Goal: Task Accomplishment & Management: Manage account settings

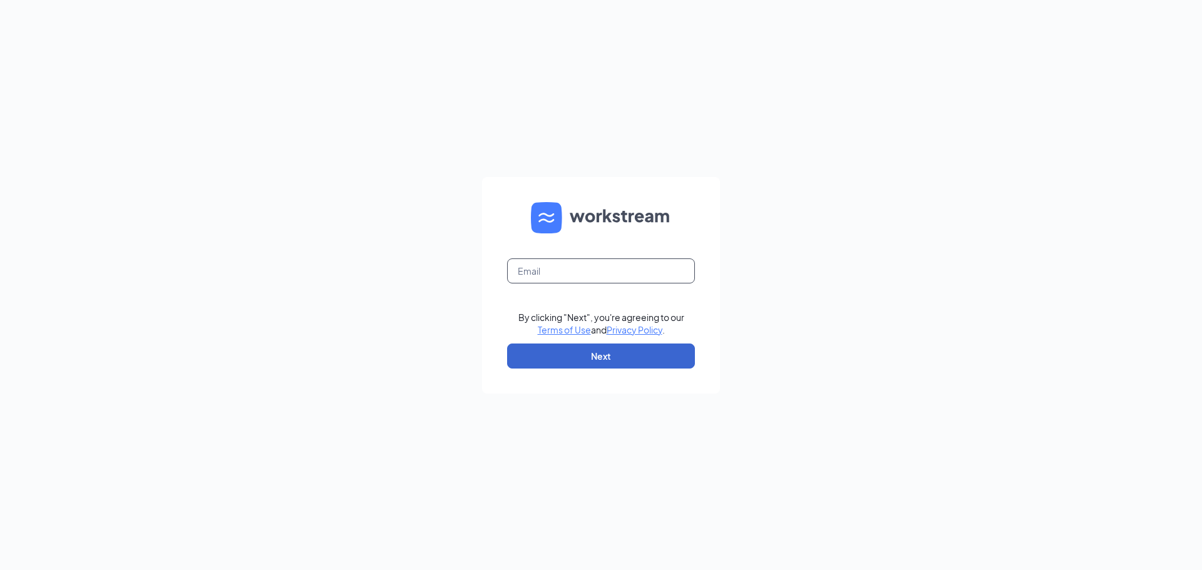
type input "stephanie@cojakinvestments.com"
click at [584, 354] on button "Next" at bounding box center [601, 356] width 188 height 25
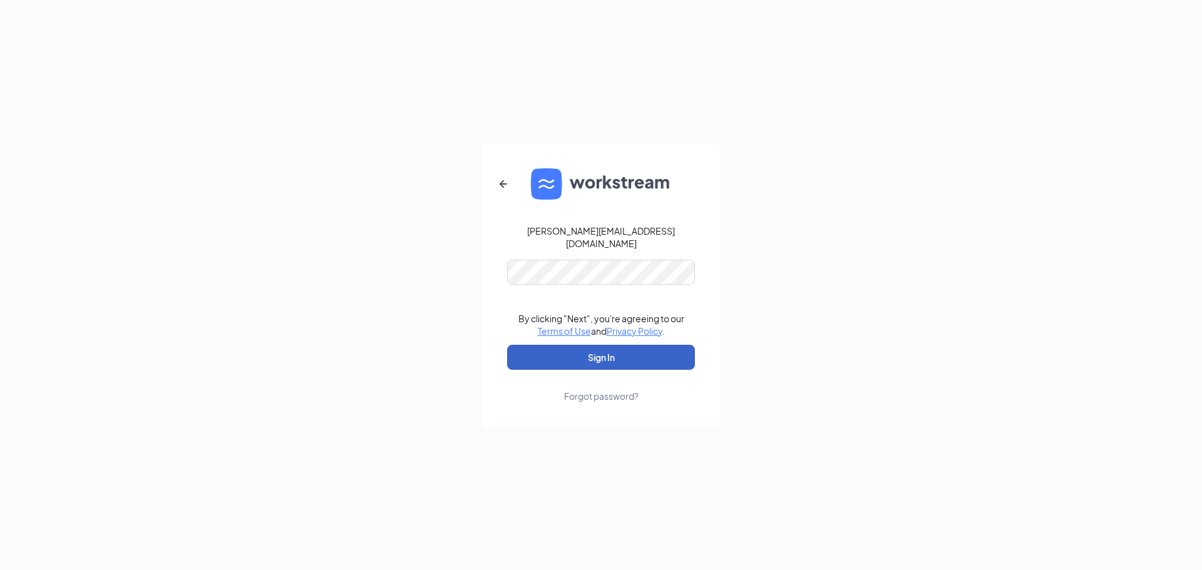
click at [666, 345] on button "Sign In" at bounding box center [601, 357] width 188 height 25
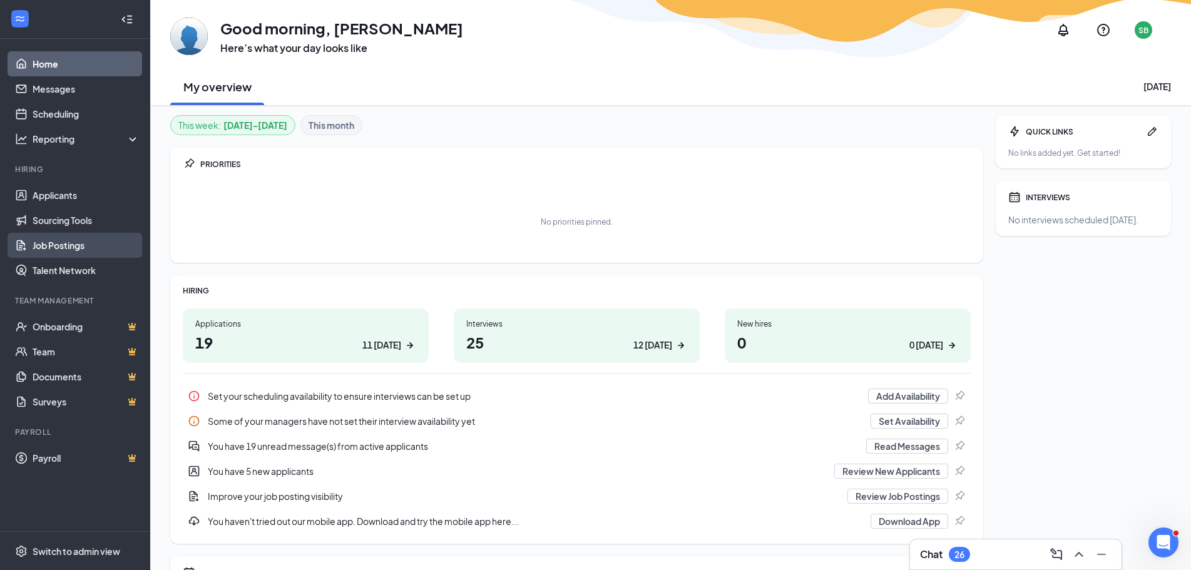
drag, startPoint x: 66, startPoint y: 245, endPoint x: 86, endPoint y: 243, distance: 20.2
click at [66, 245] on link "Job Postings" at bounding box center [86, 245] width 107 height 25
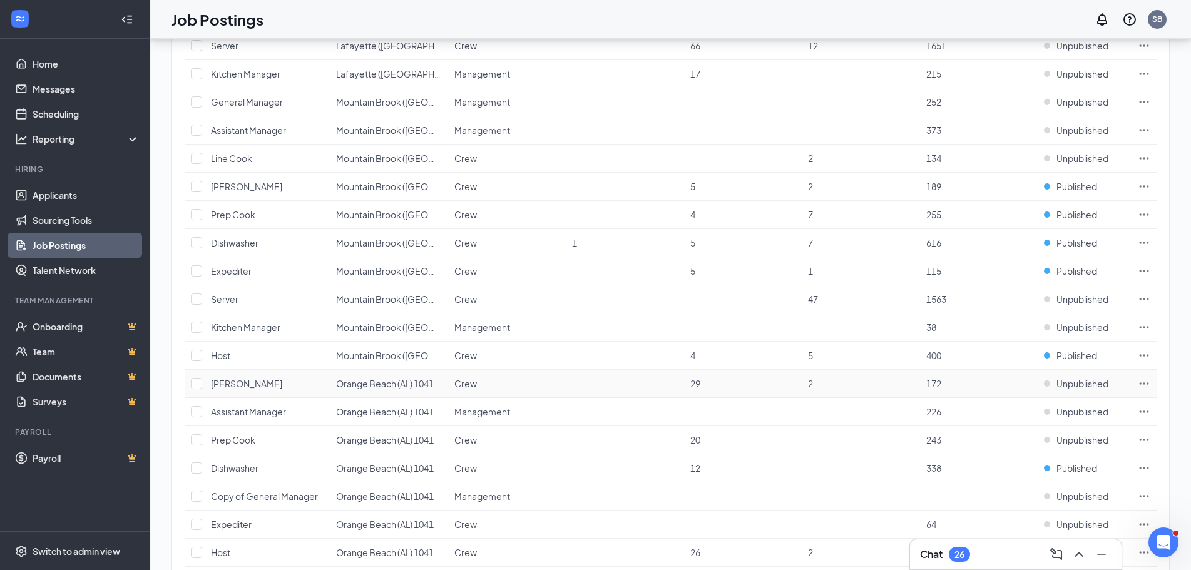
scroll to position [751, 0]
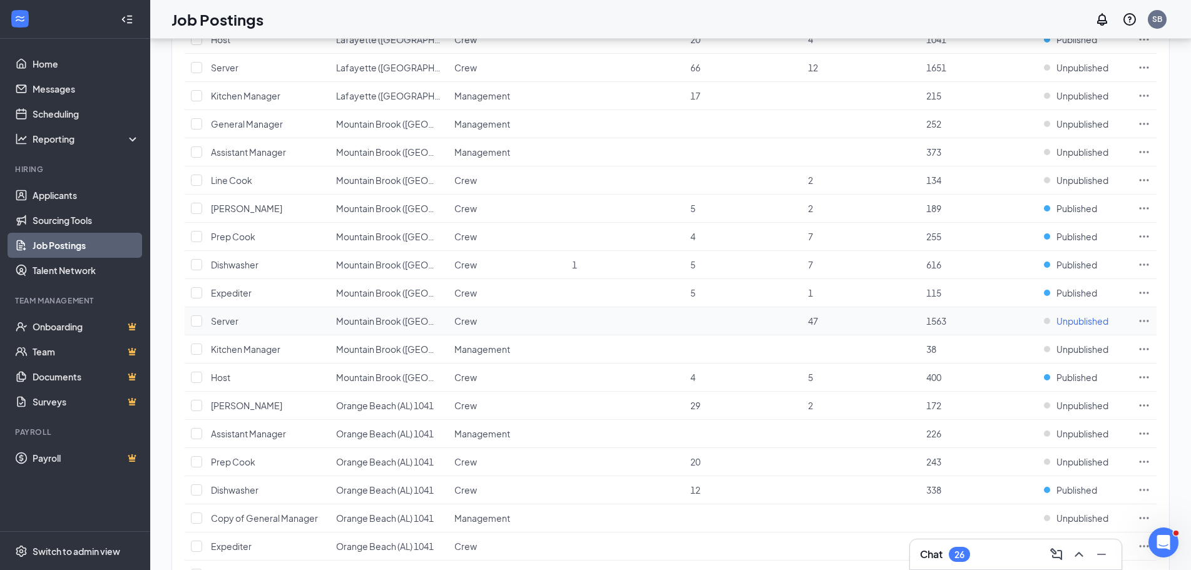
click at [1081, 322] on span "Unpublished" at bounding box center [1083, 321] width 52 height 13
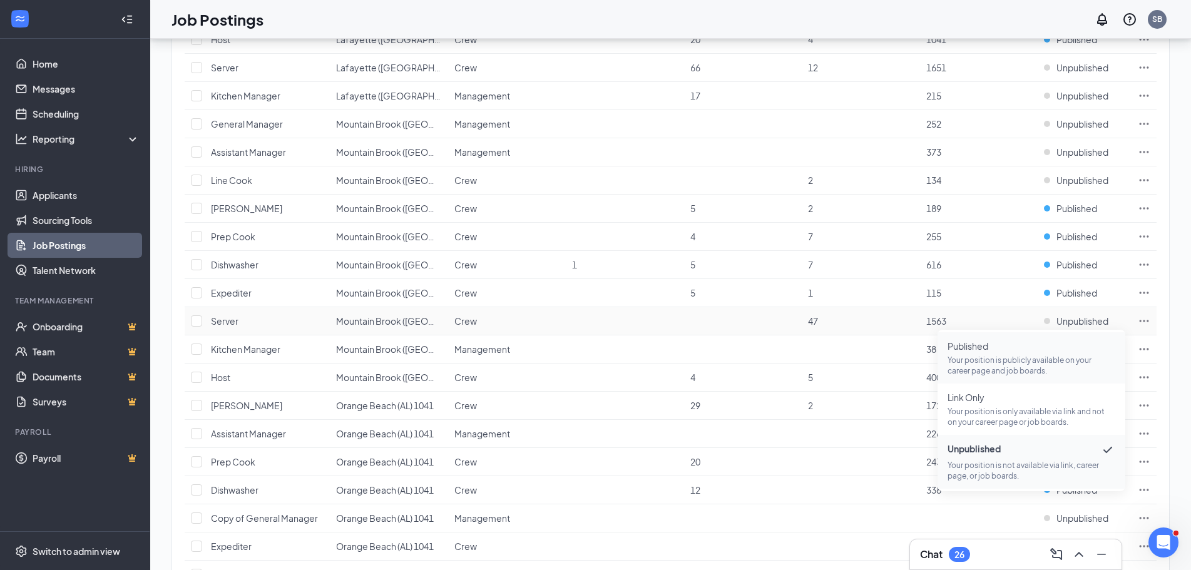
click at [1020, 361] on p "Your position is publicly available on your career page and job boards." at bounding box center [1032, 365] width 168 height 21
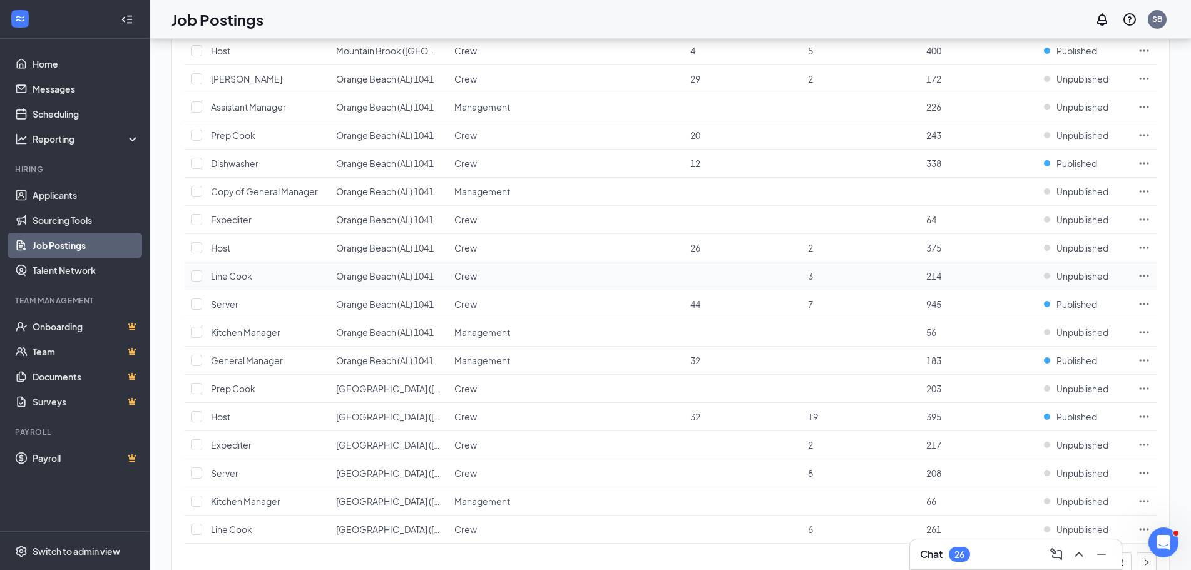
scroll to position [1121, 0]
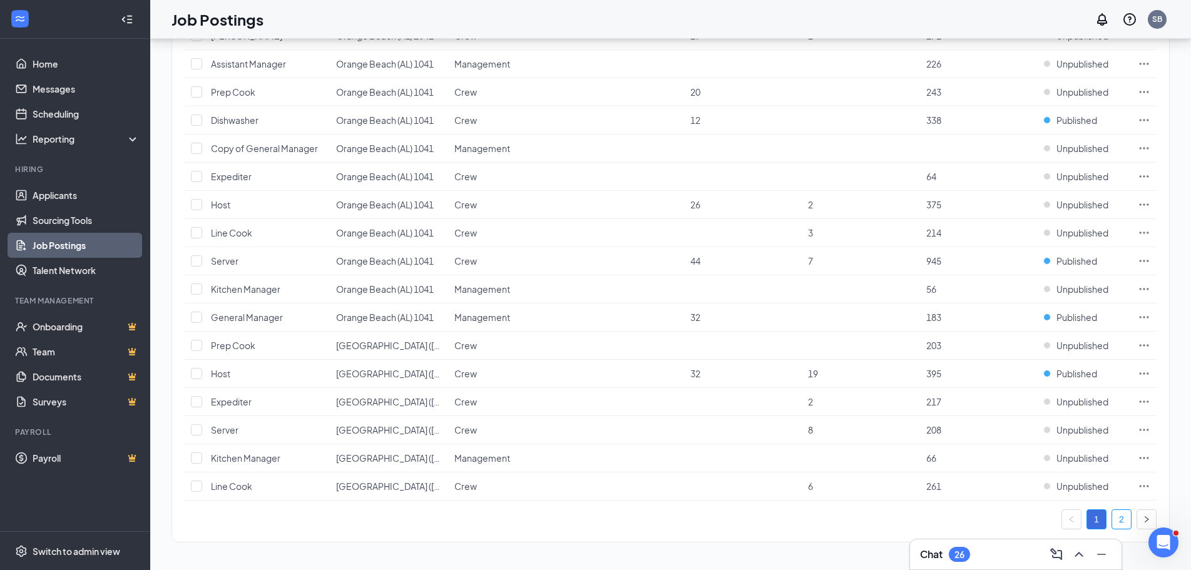
click at [1121, 522] on link "2" at bounding box center [1122, 519] width 19 height 19
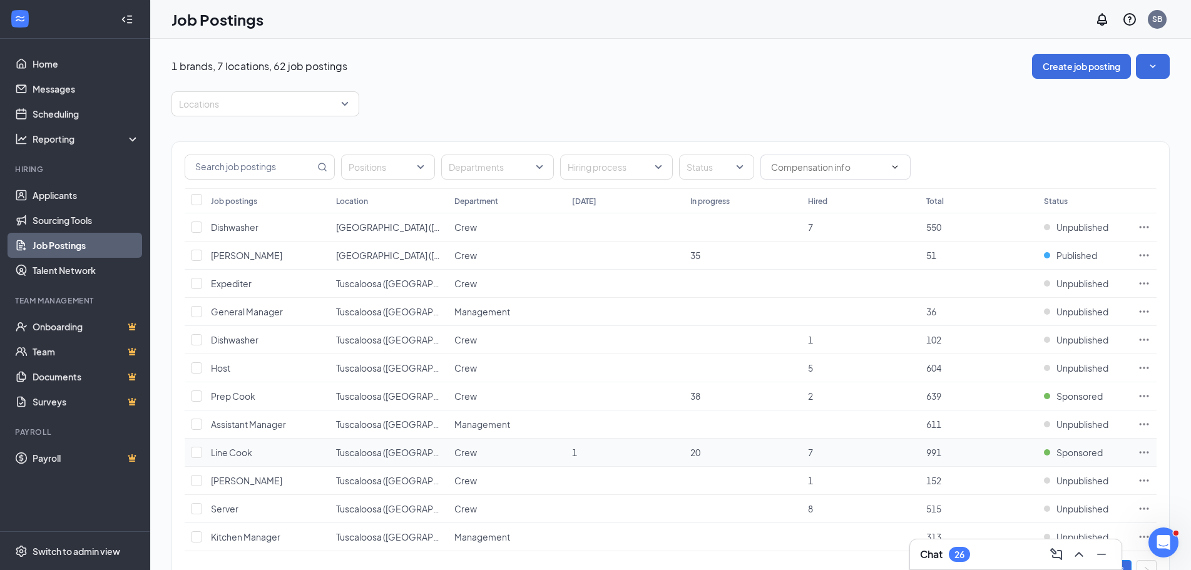
click at [1143, 451] on icon "Ellipses" at bounding box center [1144, 452] width 13 height 13
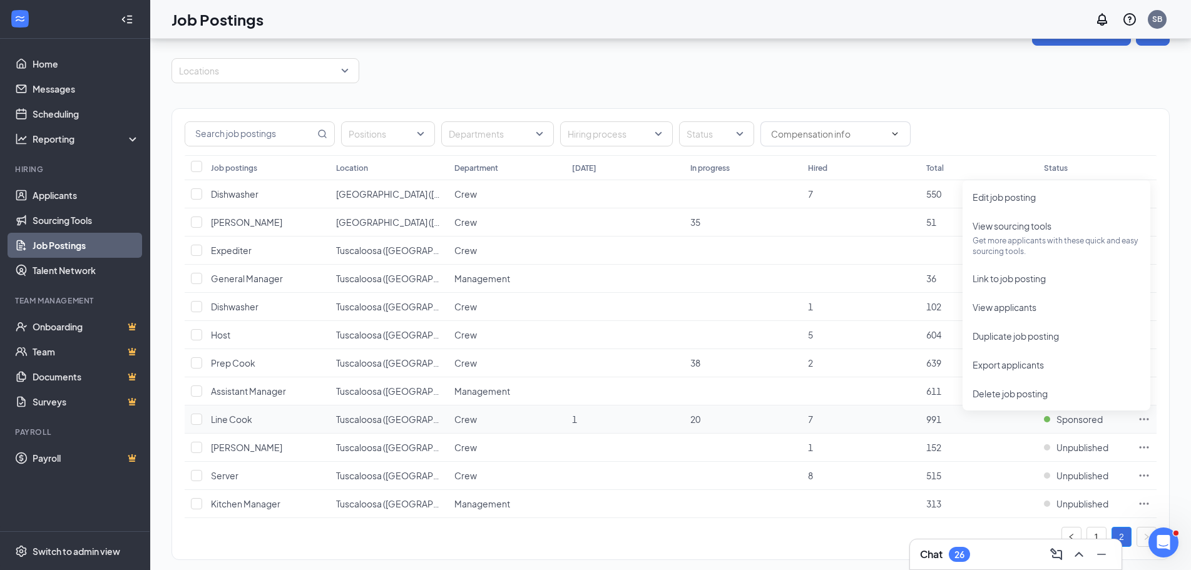
scroll to position [51, 0]
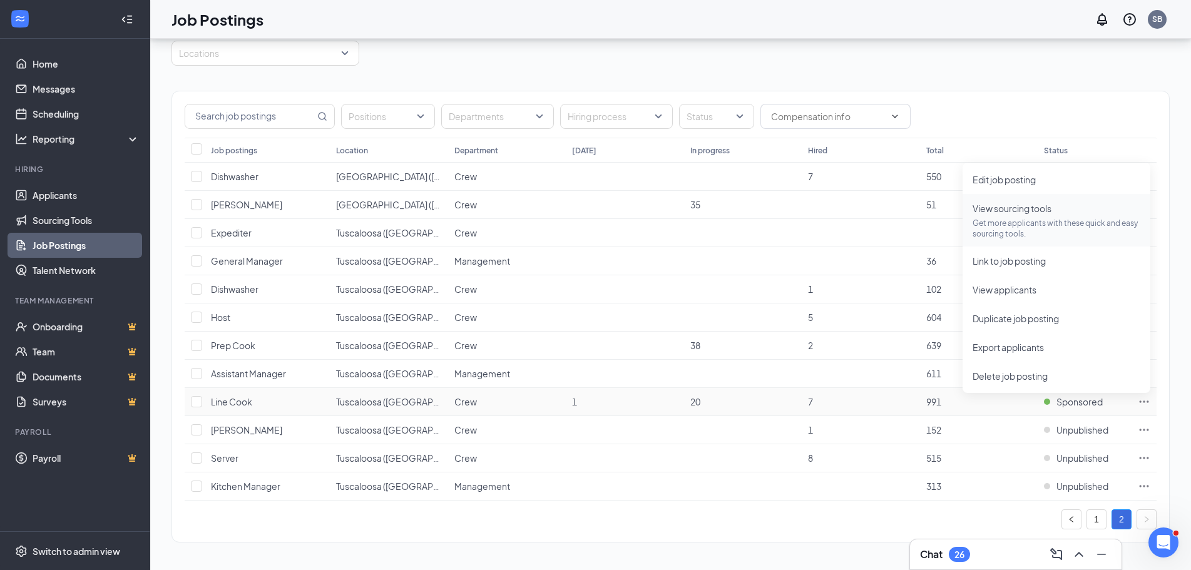
click at [1017, 214] on span "View sourcing tools" at bounding box center [1012, 208] width 79 height 11
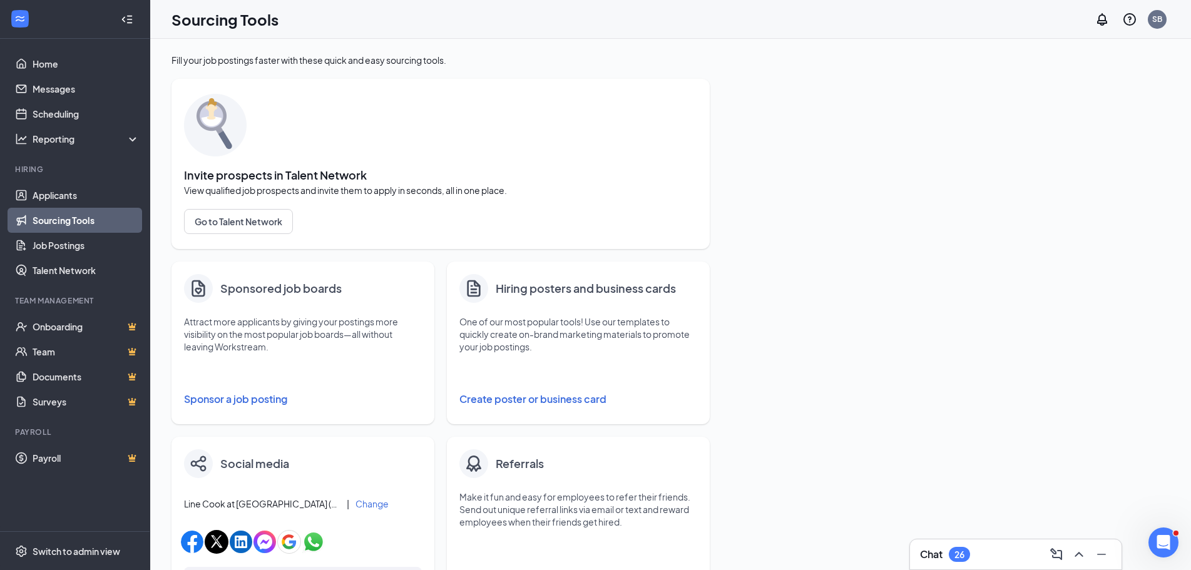
click at [247, 396] on button "Sponsor a job posting" at bounding box center [303, 399] width 238 height 25
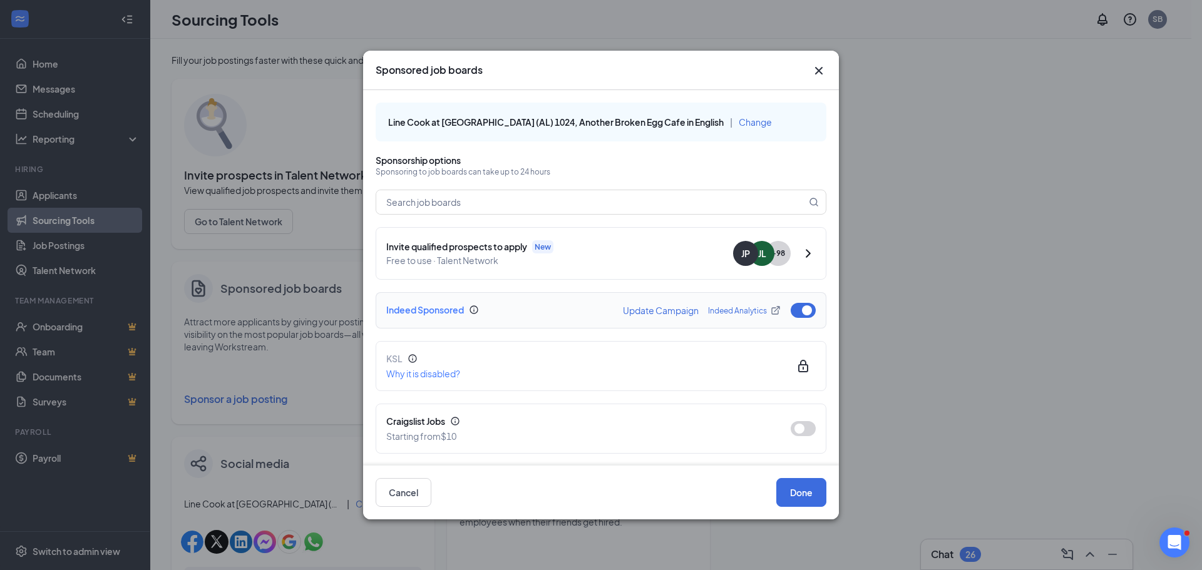
click at [793, 302] on div "Indeed Sponsored Update Campaign Indeed Analytics" at bounding box center [601, 310] width 451 height 36
click at [791, 308] on button "button" at bounding box center [803, 310] width 25 height 15
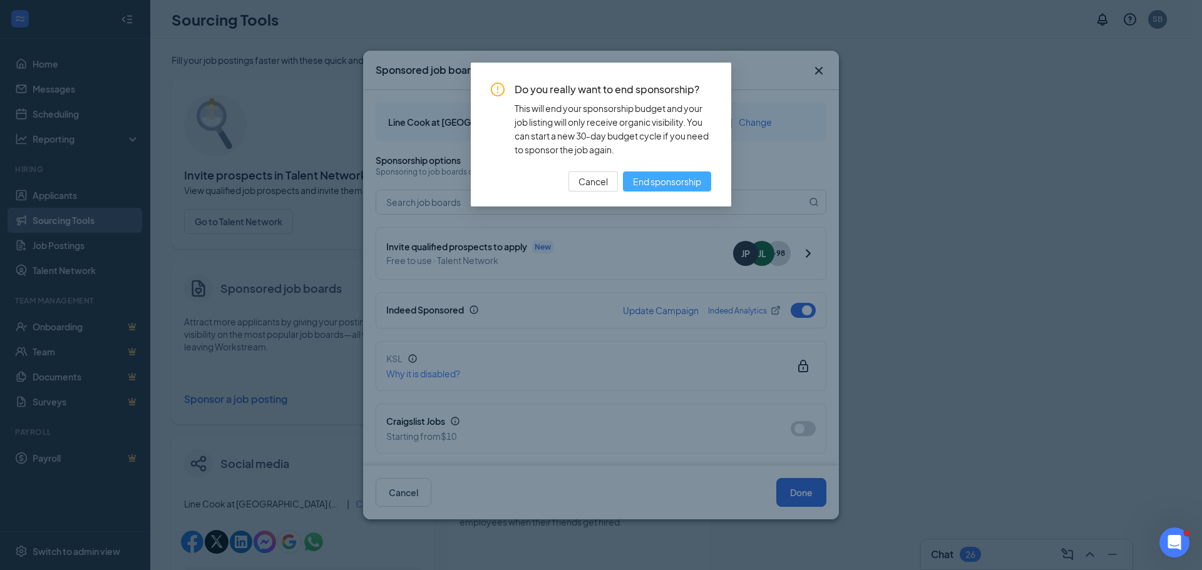
click at [646, 176] on span "End sponsorship" at bounding box center [667, 182] width 68 height 14
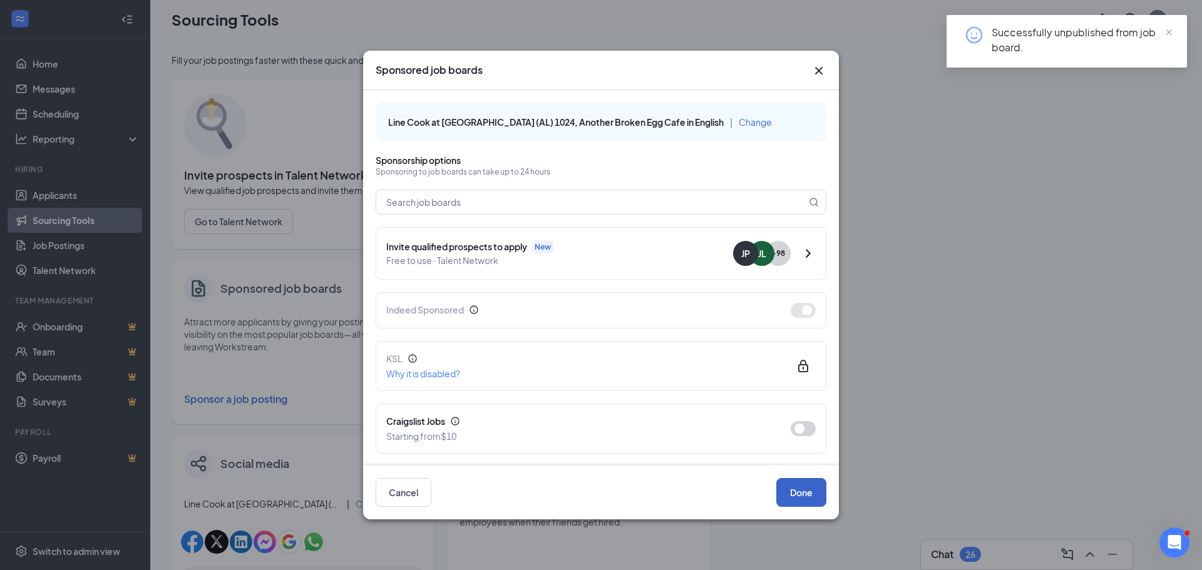
click at [810, 485] on button "Done" at bounding box center [801, 492] width 50 height 29
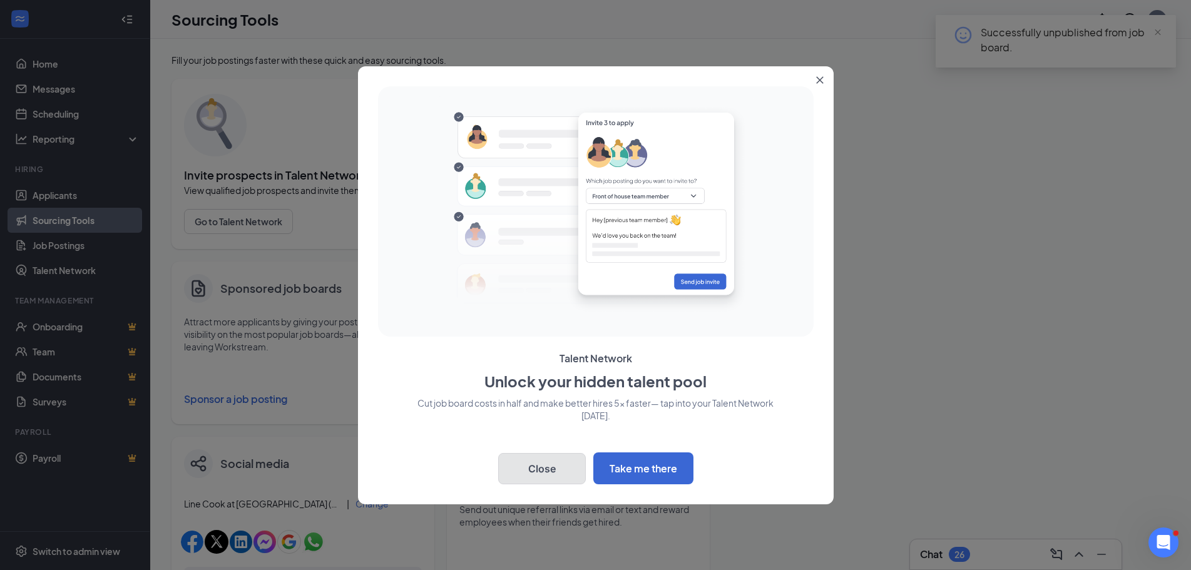
click at [531, 468] on button "Close" at bounding box center [542, 468] width 88 height 31
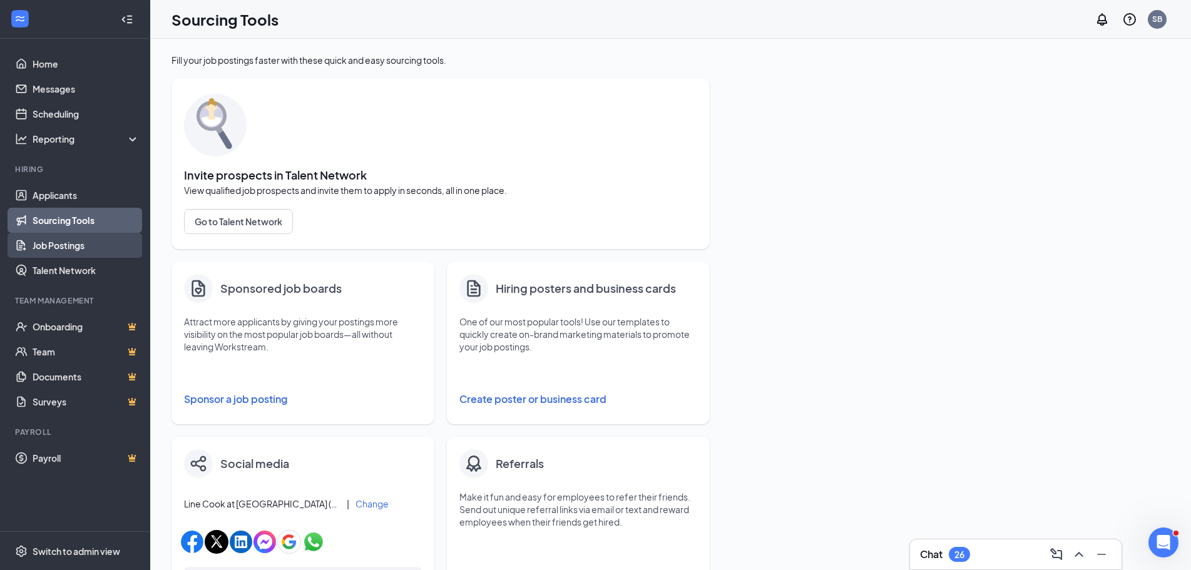
click at [57, 242] on link "Job Postings" at bounding box center [86, 245] width 107 height 25
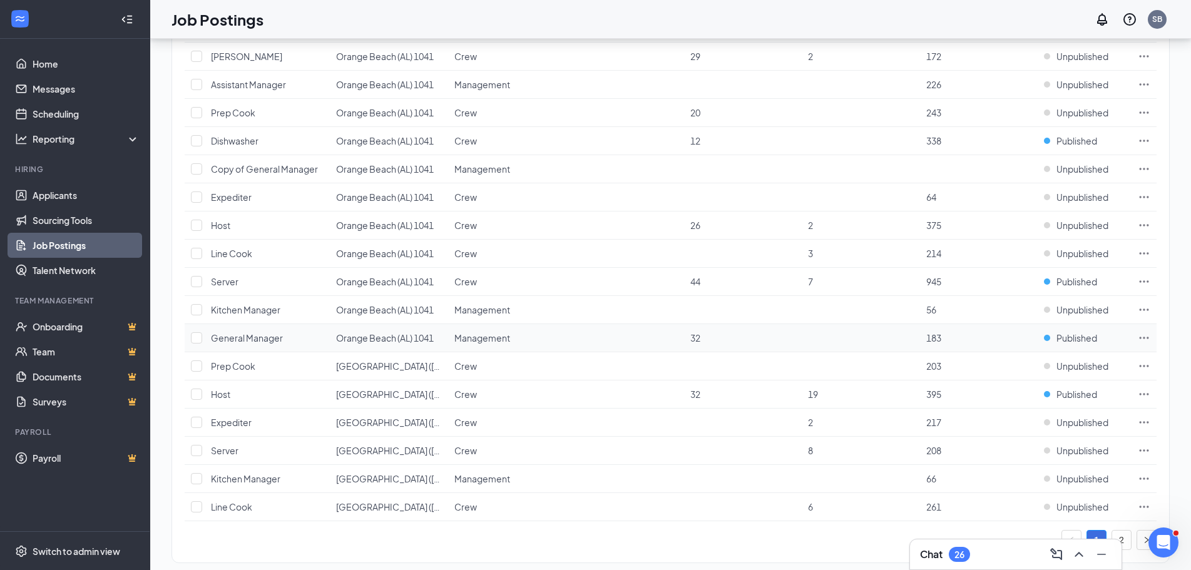
scroll to position [1121, 0]
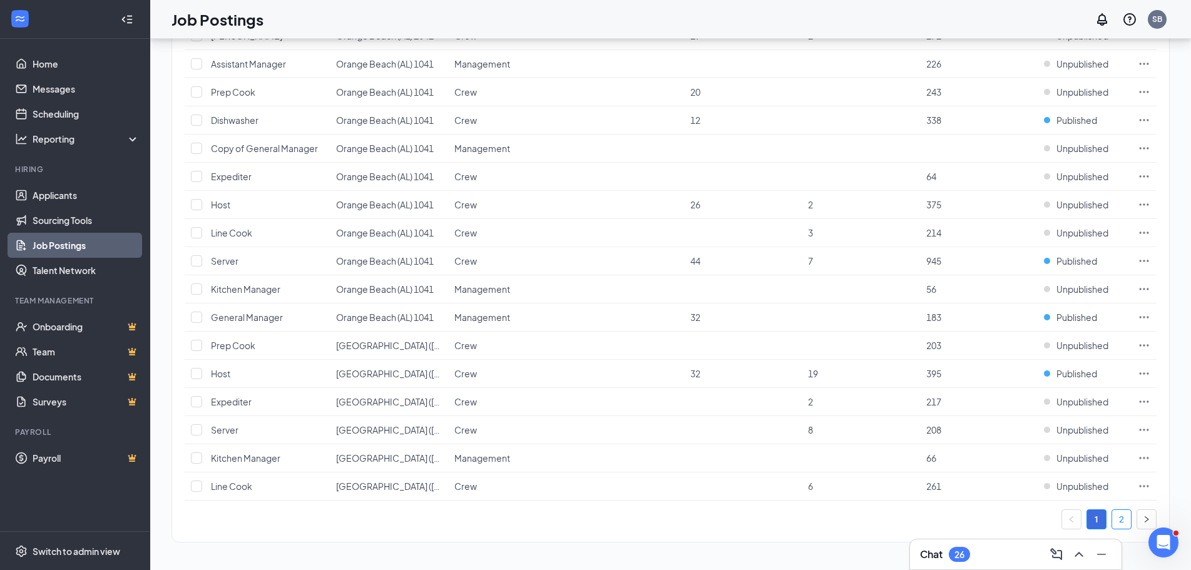
click at [1123, 517] on link "2" at bounding box center [1122, 519] width 19 height 19
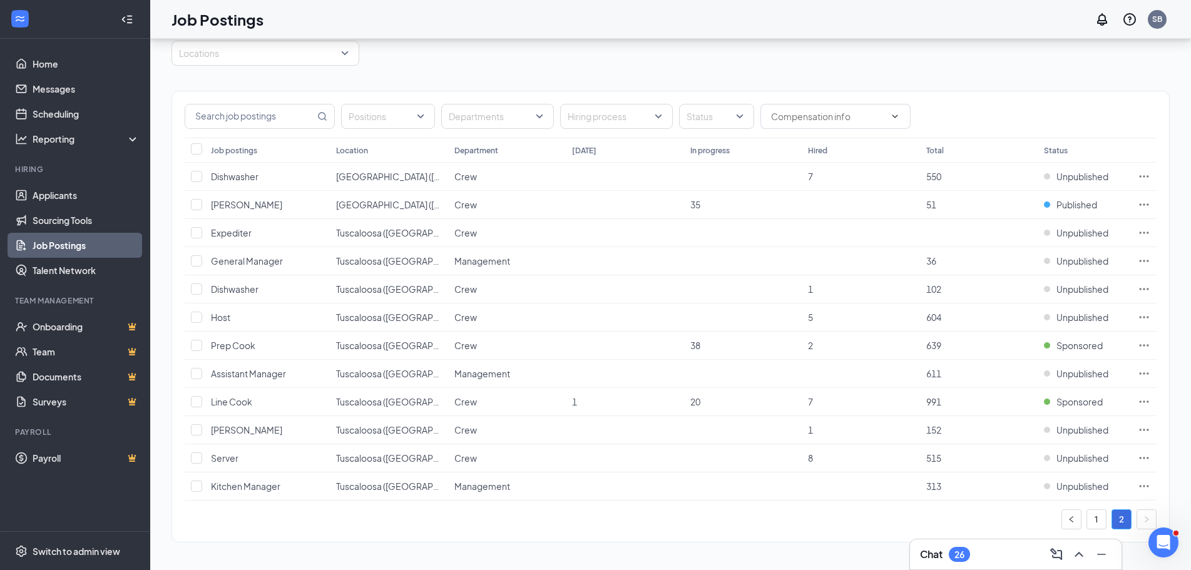
scroll to position [51, 0]
click at [1071, 404] on span "Published" at bounding box center [1077, 402] width 41 height 13
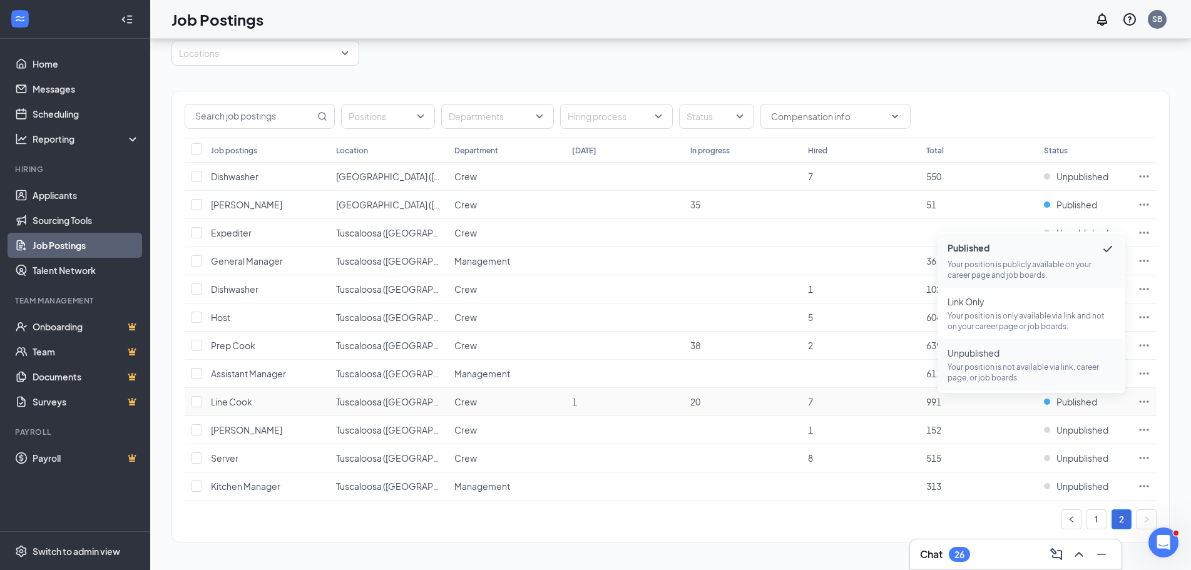
click at [1017, 369] on p "Your position is not available via link, career page, or job boards." at bounding box center [1032, 372] width 168 height 21
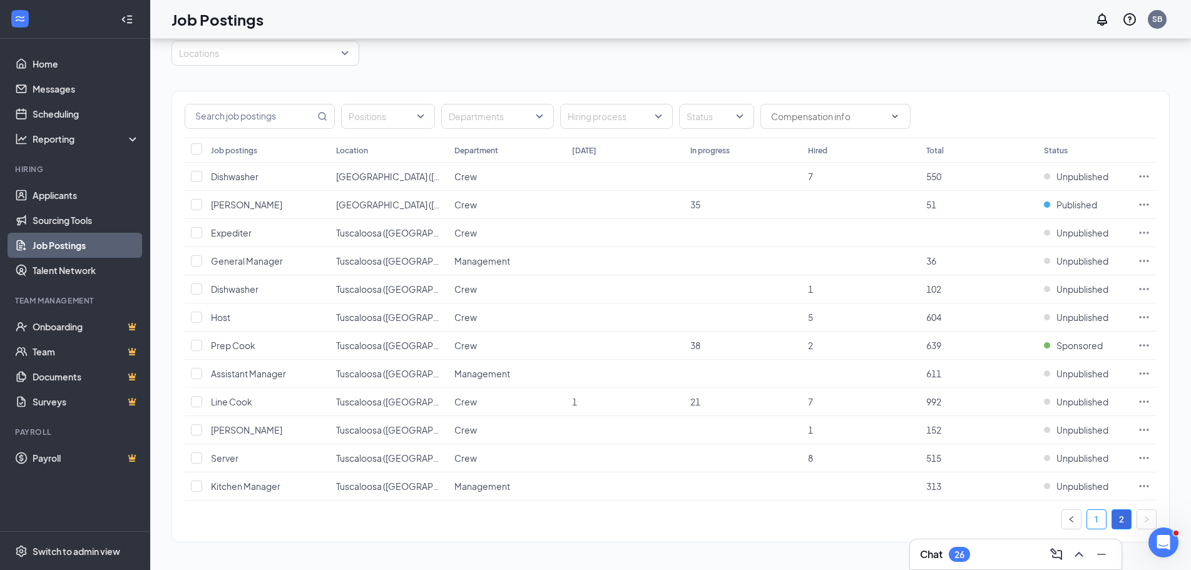
click at [1096, 520] on link "1" at bounding box center [1097, 519] width 19 height 19
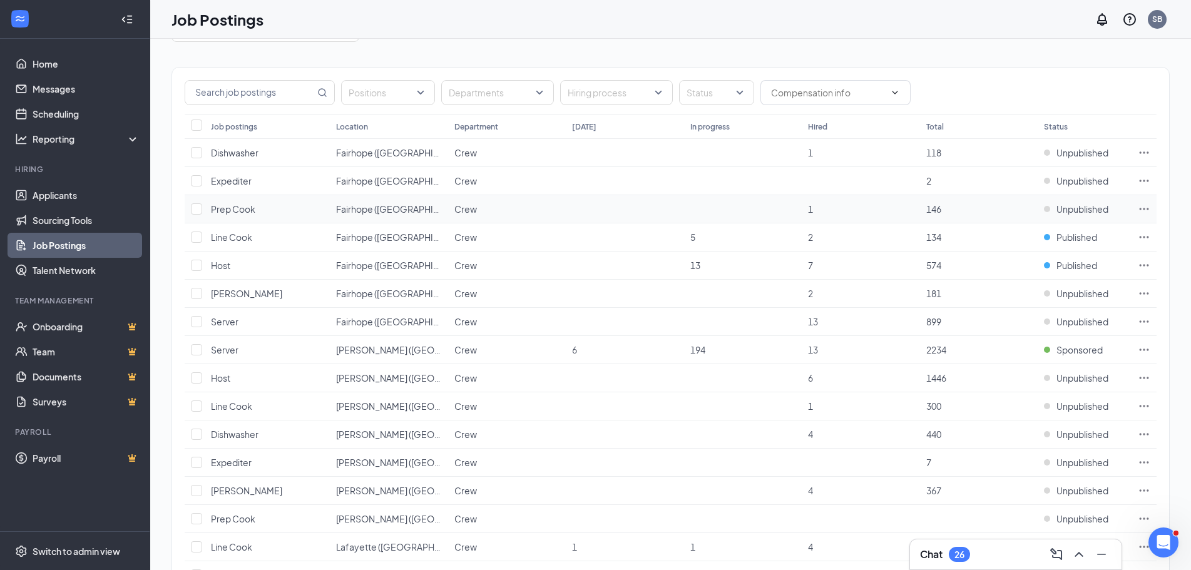
scroll to position [188, 0]
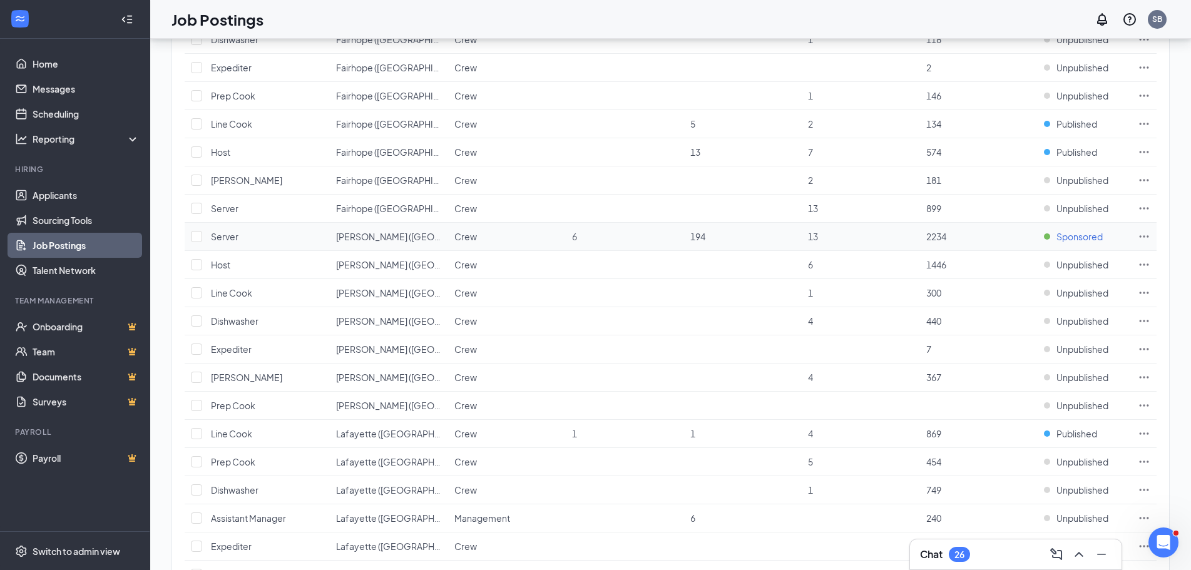
click at [1081, 236] on span "Sponsored" at bounding box center [1080, 236] width 46 height 13
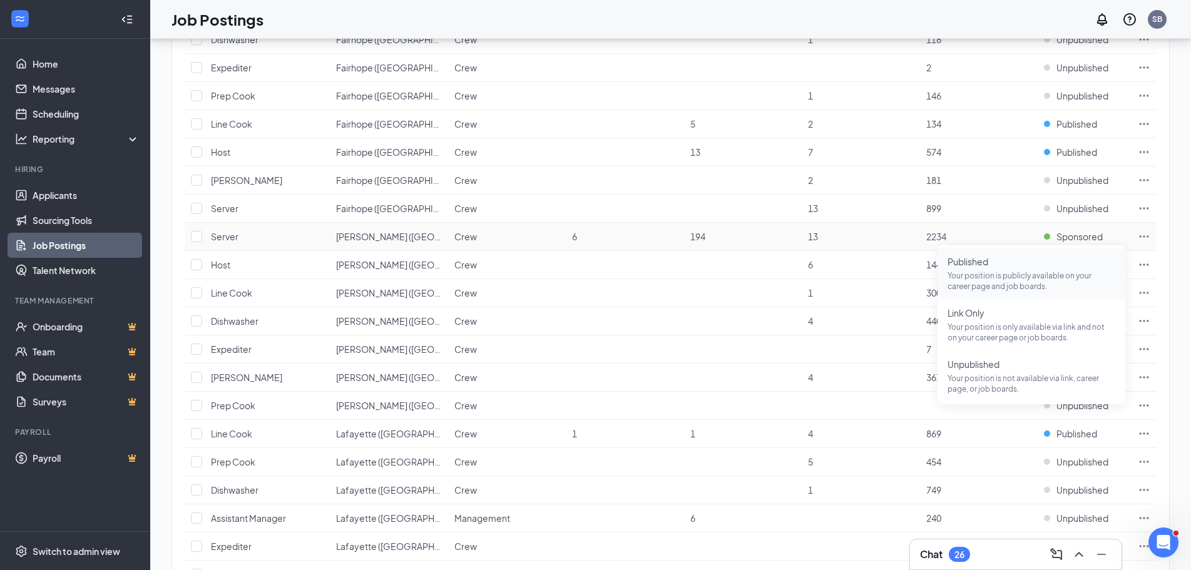
click at [1015, 265] on span "Published" at bounding box center [1032, 261] width 168 height 13
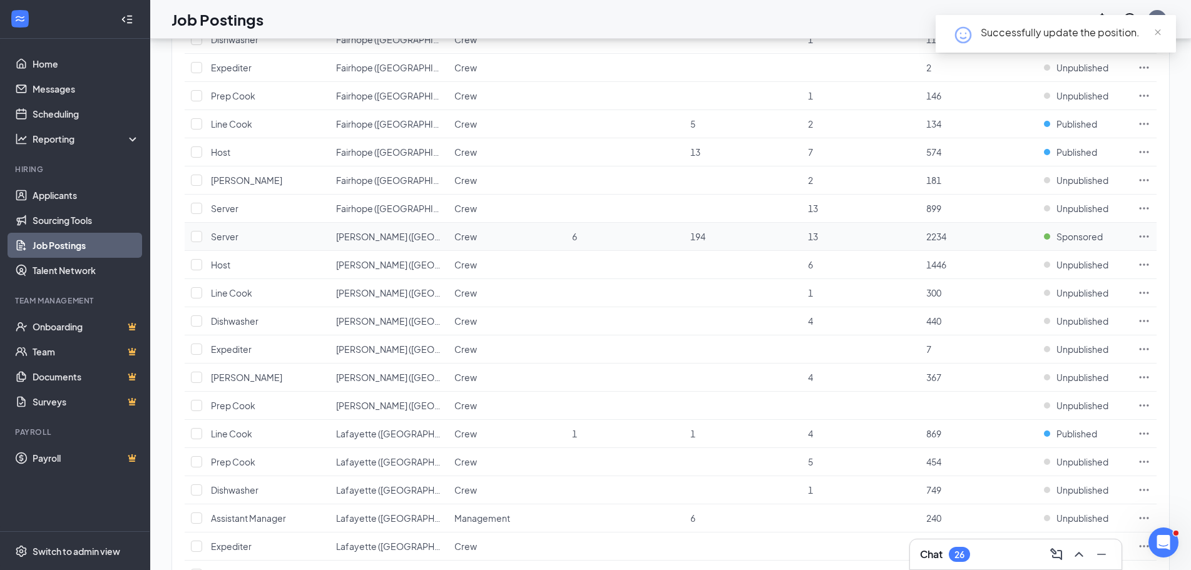
click at [1146, 234] on icon "Ellipses" at bounding box center [1144, 236] width 13 height 13
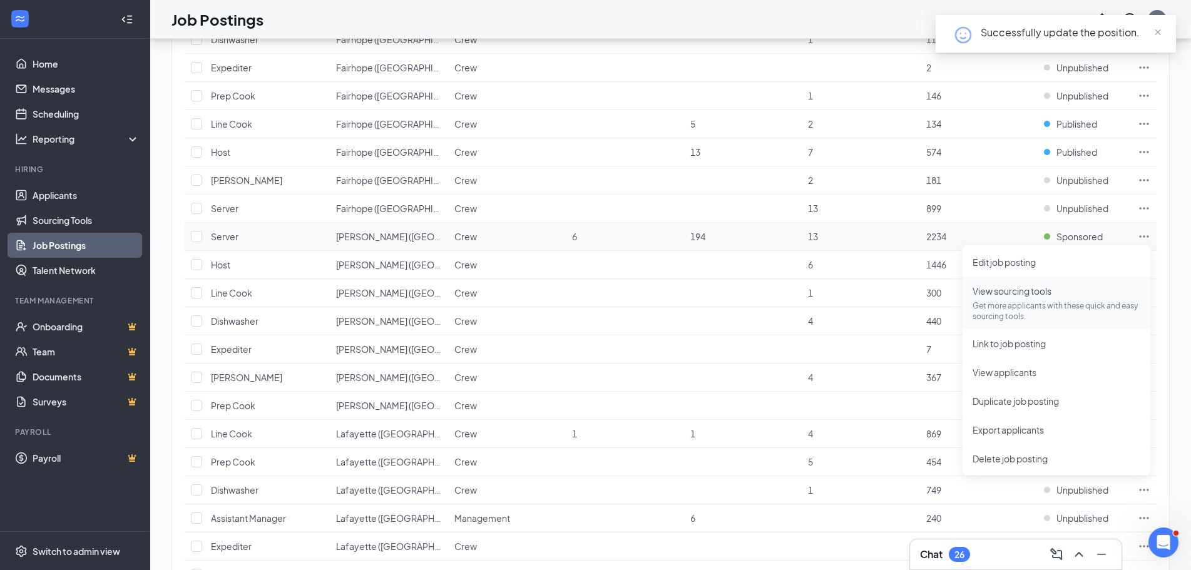
click at [1014, 297] on span "View sourcing tools Get more applicants with these quick and easy sourcing tool…" at bounding box center [1057, 303] width 168 height 38
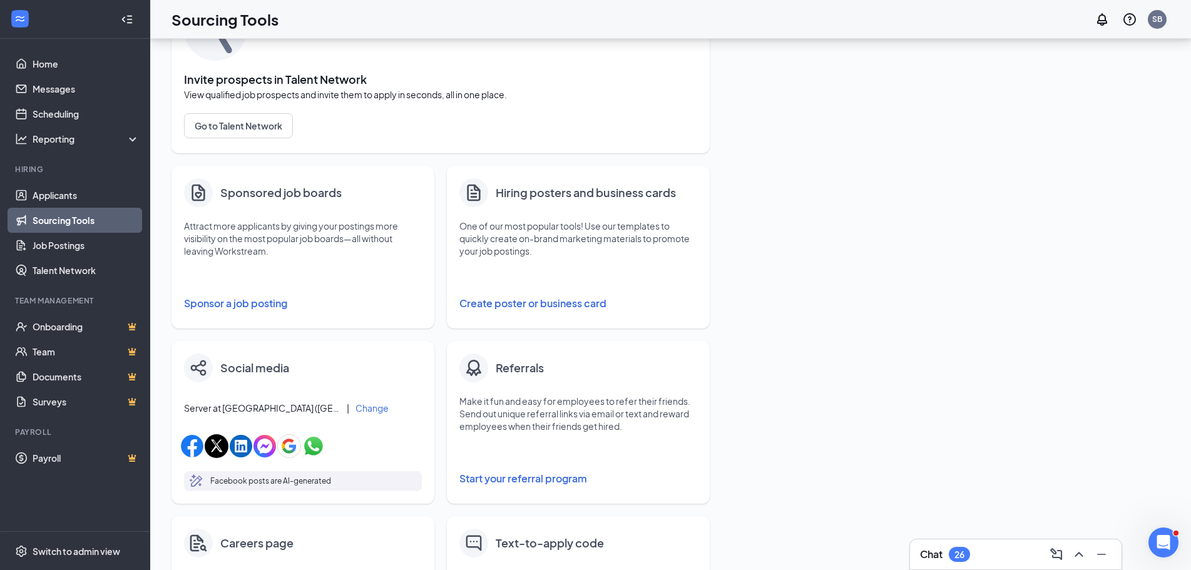
click at [250, 299] on button "Sponsor a job posting" at bounding box center [303, 303] width 238 height 25
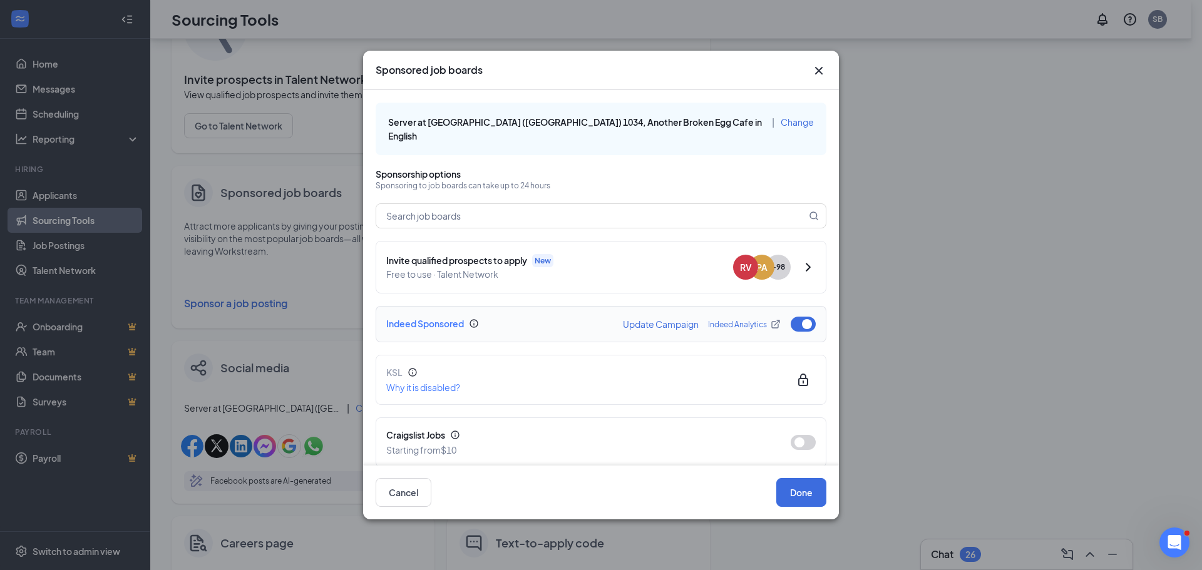
click at [791, 317] on button "button" at bounding box center [803, 324] width 25 height 15
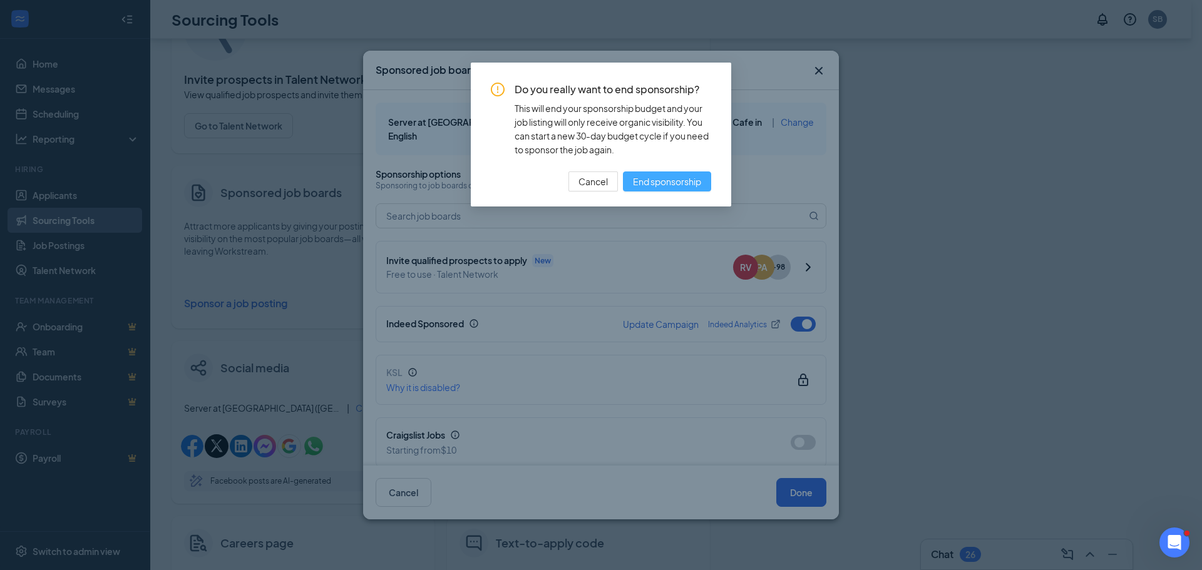
click at [678, 183] on span "End sponsorship" at bounding box center [667, 182] width 68 height 14
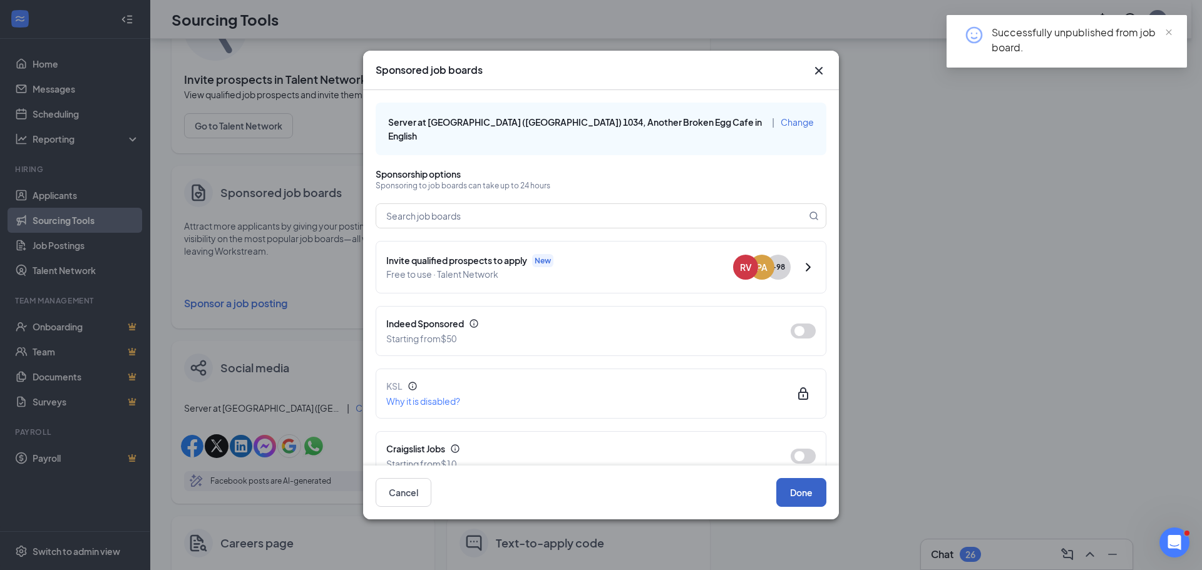
click at [808, 489] on button "Done" at bounding box center [801, 492] width 50 height 29
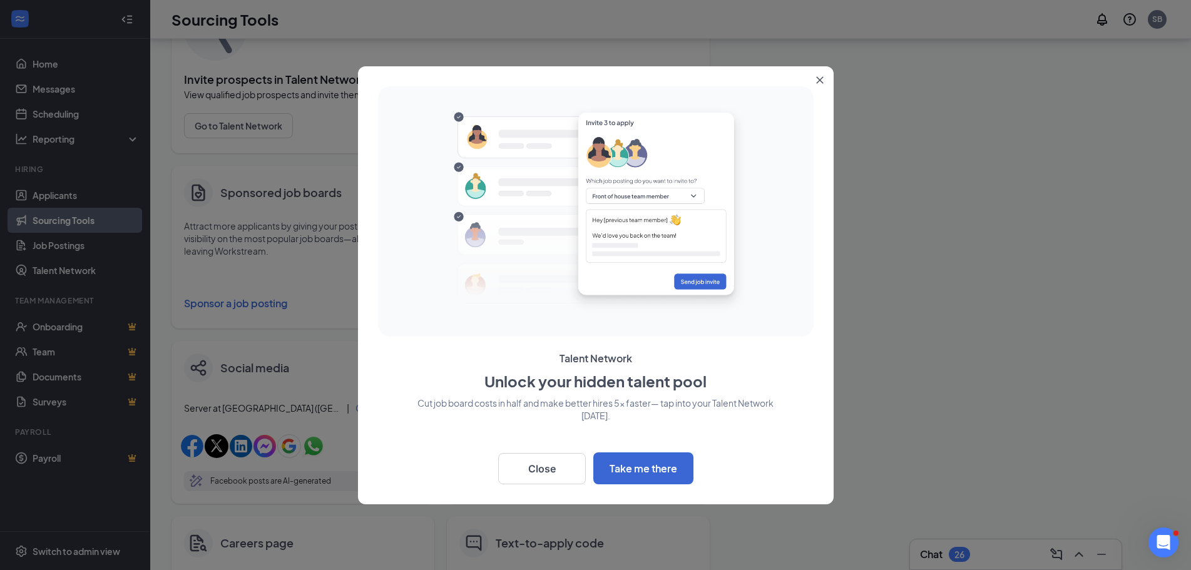
click at [822, 76] on icon "Close" at bounding box center [820, 80] width 8 height 8
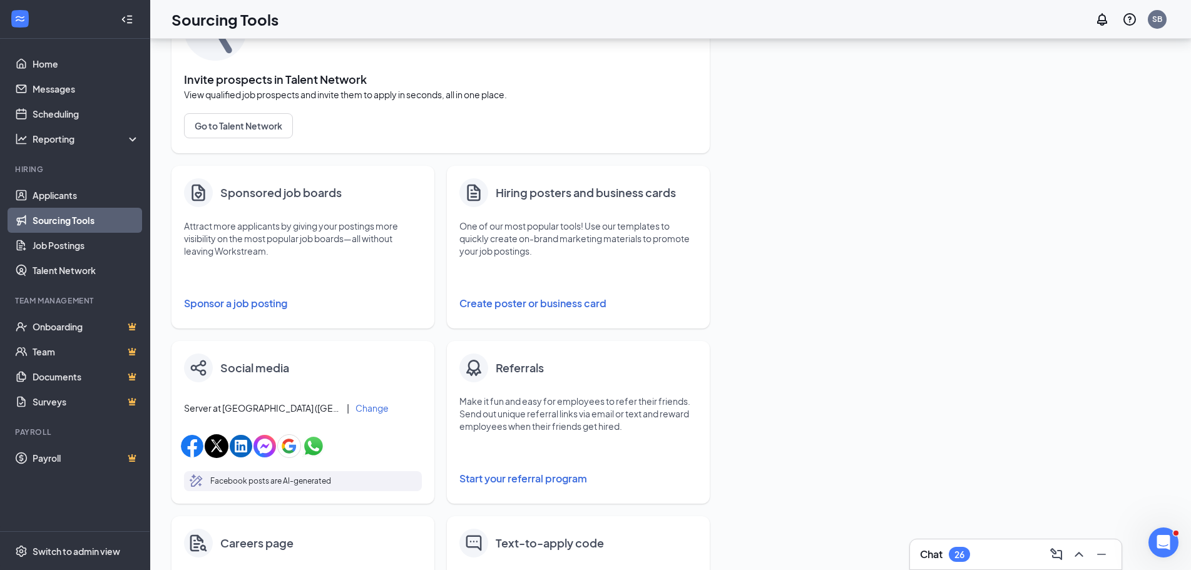
click at [84, 226] on link "Sourcing Tools" at bounding box center [86, 220] width 107 height 25
click at [55, 250] on link "Job Postings" at bounding box center [86, 245] width 107 height 25
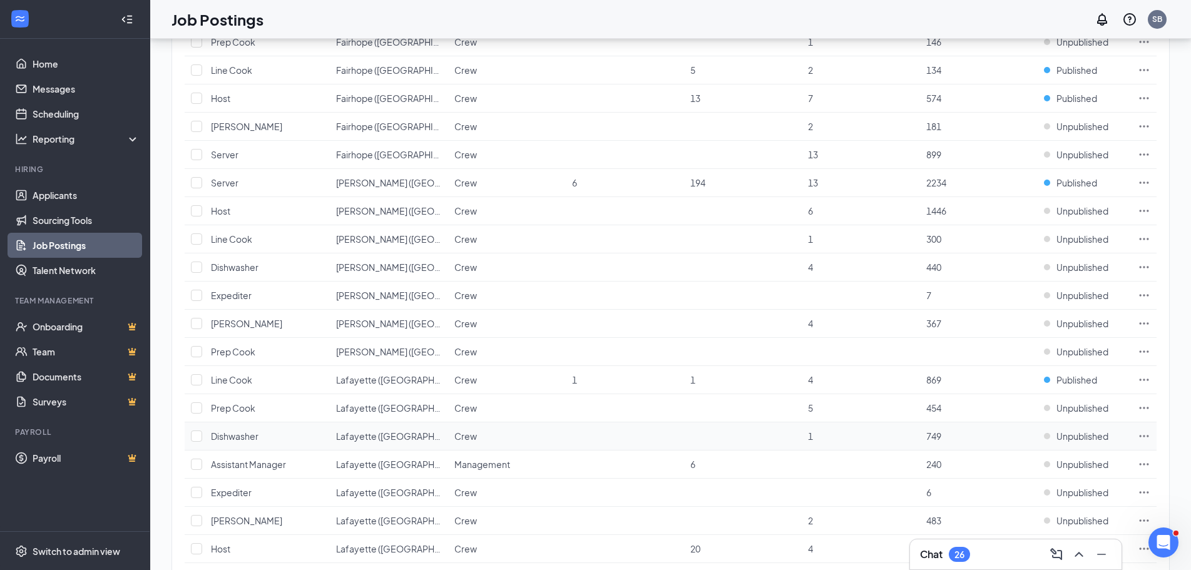
scroll to position [188, 0]
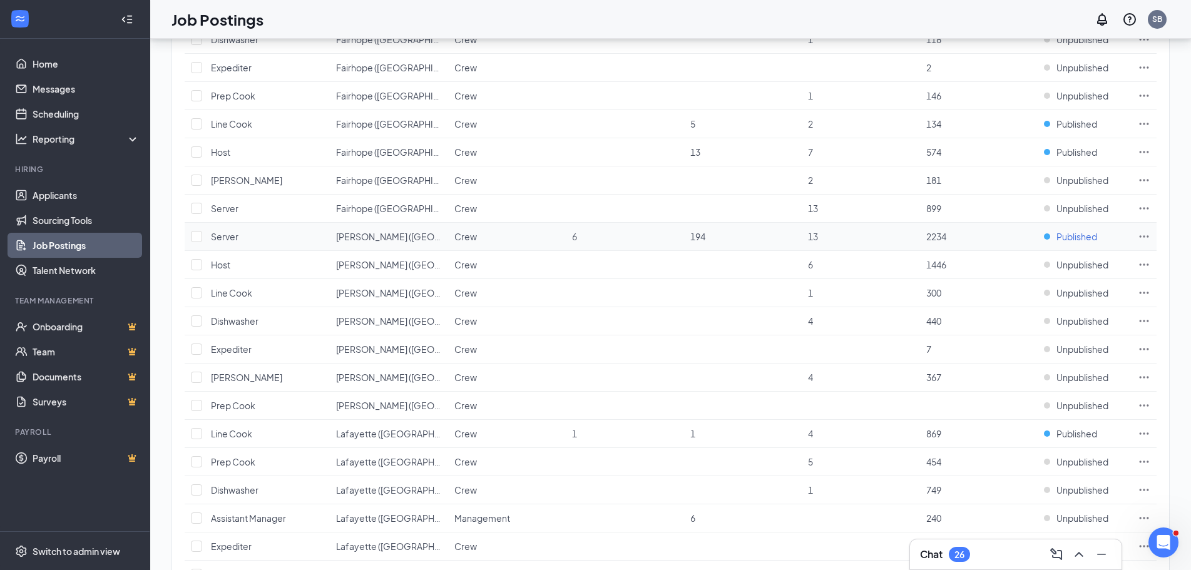
click at [1080, 239] on span "Published" at bounding box center [1077, 236] width 41 height 13
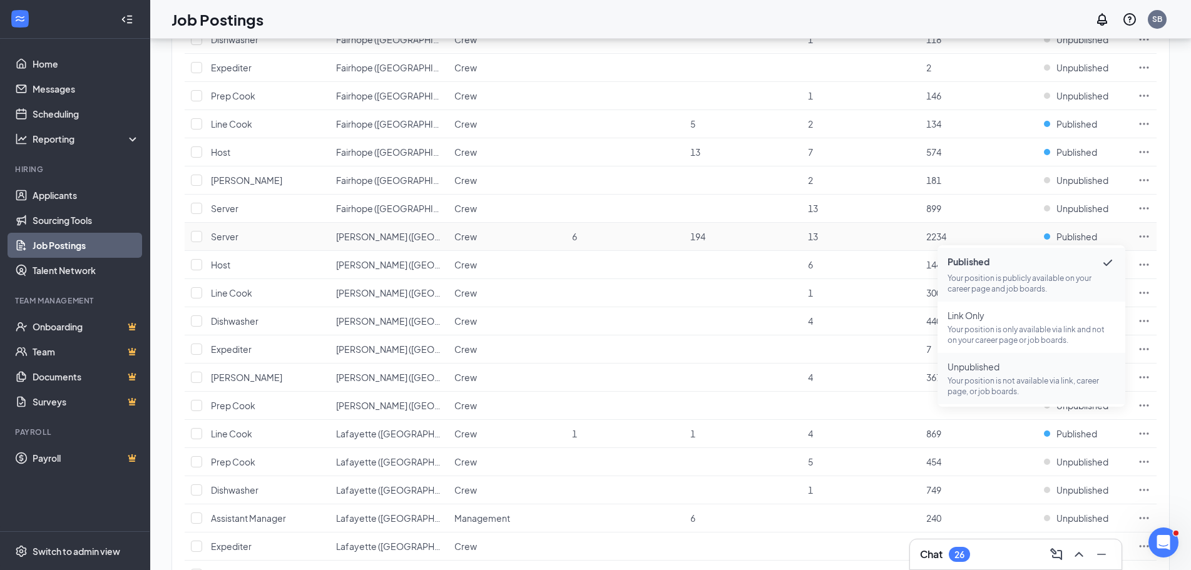
click at [999, 368] on span "Unpublished" at bounding box center [1032, 367] width 168 height 13
